Goal: Task Accomplishment & Management: Manage account settings

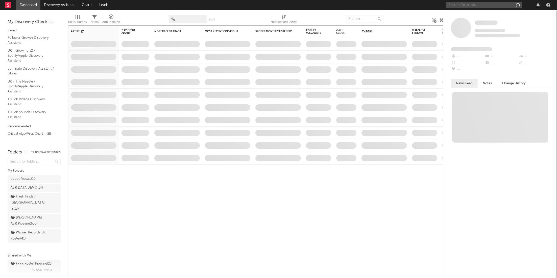
click at [459, 4] on input "text" at bounding box center [484, 5] width 76 height 6
paste input "[URL][DOMAIN_NAME]"
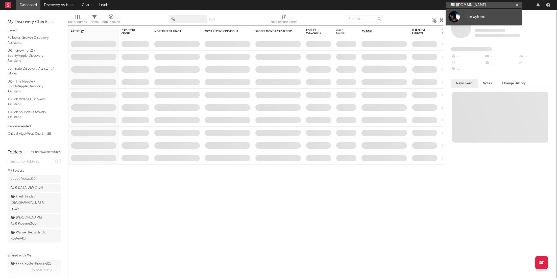
type input "[URL][DOMAIN_NAME]"
click at [464, 16] on div "listenaylone" at bounding box center [492, 17] width 56 height 6
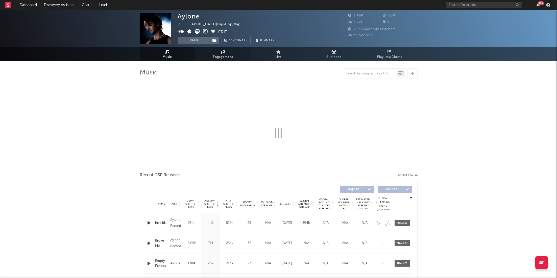
select select "1w"
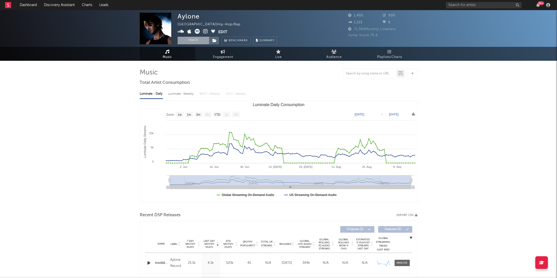
click at [203, 40] on button "Track" at bounding box center [194, 41] width 32 height 8
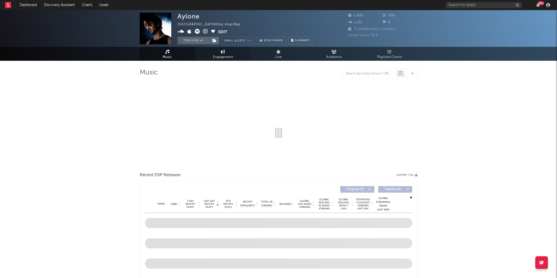
click at [231, 59] on span "Engagement" at bounding box center [223, 57] width 20 height 6
select select "1w"
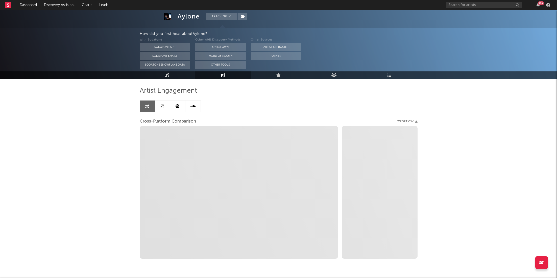
scroll to position [43, 0]
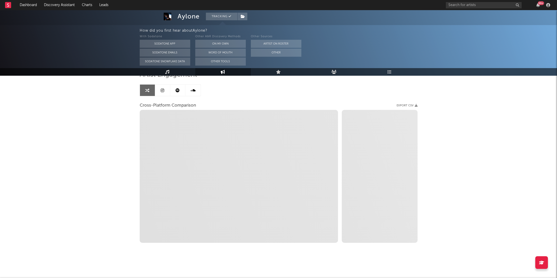
select select "1m"
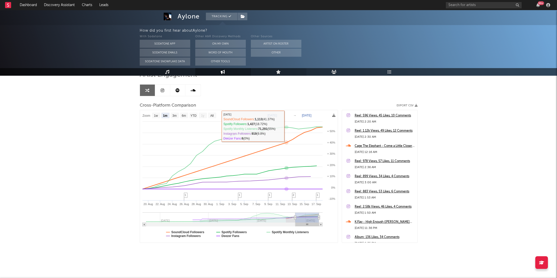
scroll to position [0, 0]
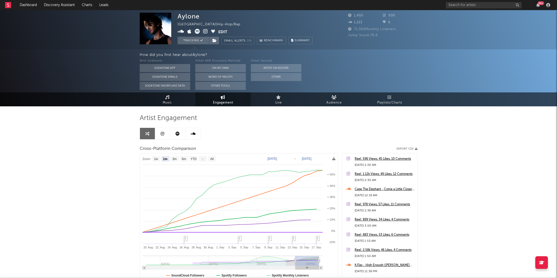
click at [224, 32] on button "Edit" at bounding box center [222, 32] width 9 height 6
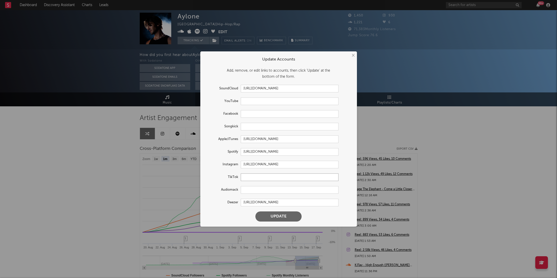
click at [270, 179] on input "text" at bounding box center [290, 177] width 98 height 8
paste input "[URL][DOMAIN_NAME]"
type input "[URL][DOMAIN_NAME]"
paste input "[URL][DOMAIN_NAME]"
type input "[URL][DOMAIN_NAME]"
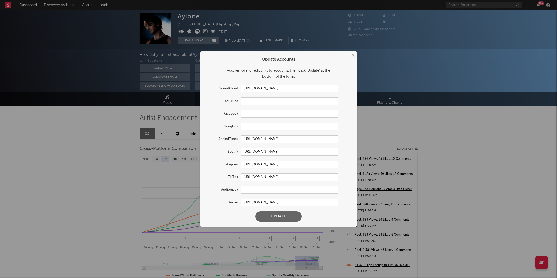
click at [285, 214] on button "Update" at bounding box center [279, 216] width 46 height 10
select select "1w"
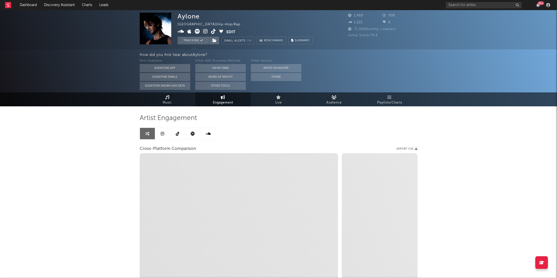
type input "[URL][DOMAIN_NAME]"
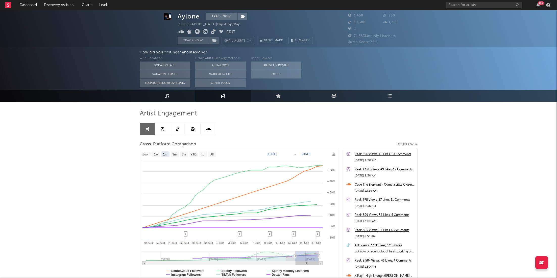
scroll to position [6, 0]
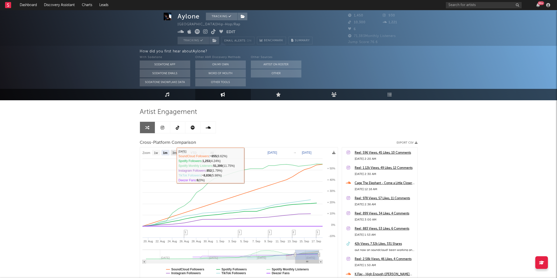
click at [178, 151] on rect at bounding box center [175, 153] width 8 height 6
select select "3m"
type input "[DATE]"
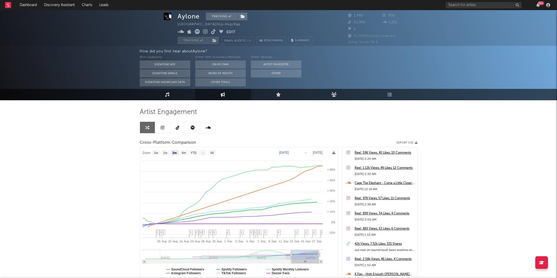
select select "3m"
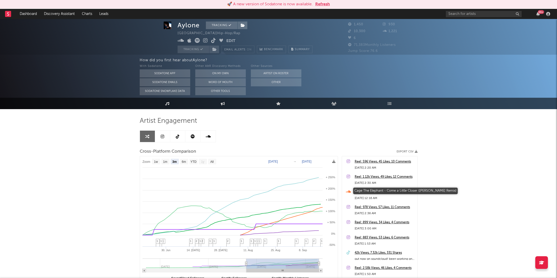
click at [381, 190] on div "Cage The Elephant - Come a Little Closer ([PERSON_NAME] Remix)" at bounding box center [385, 192] width 60 height 6
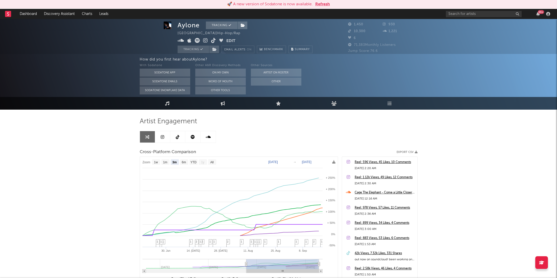
scroll to position [0, 0]
